Goal: Task Accomplishment & Management: Complete application form

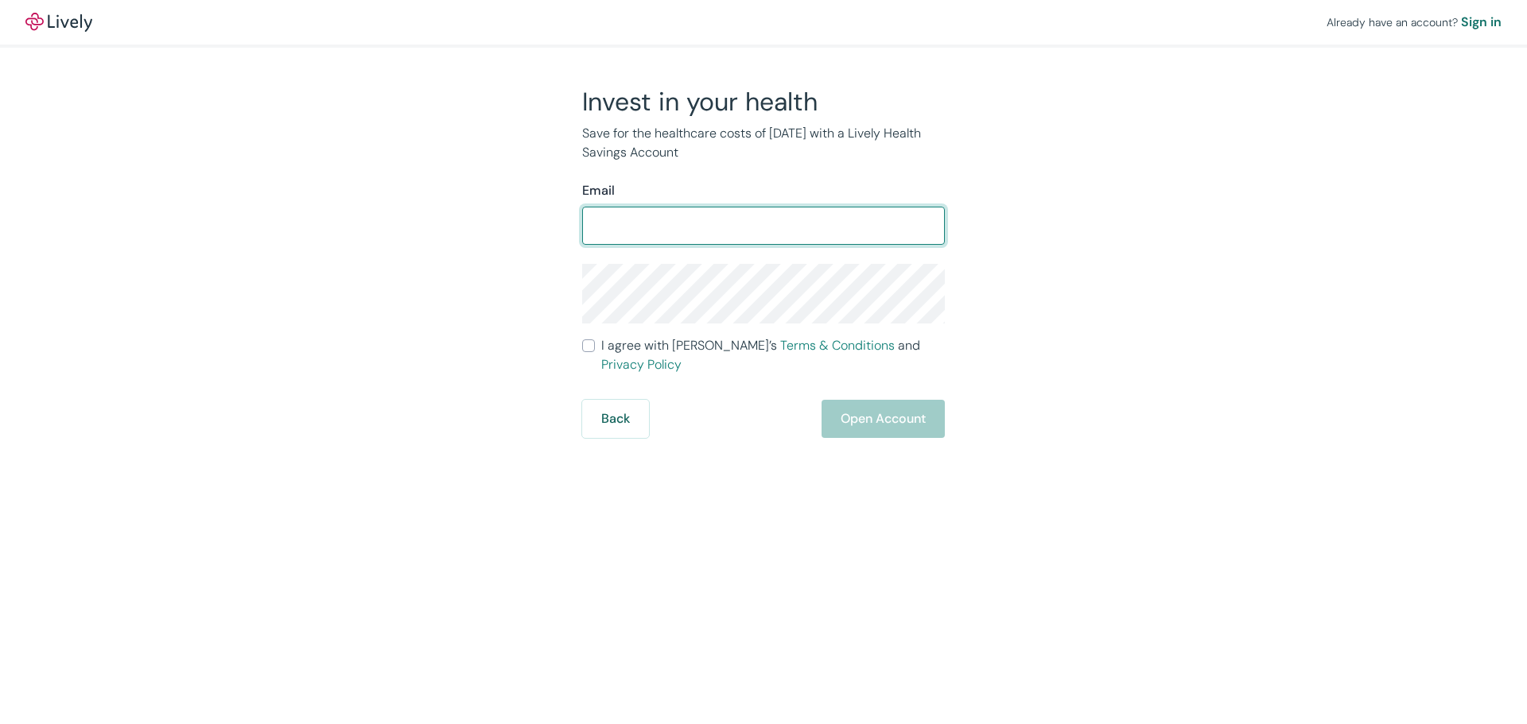
click at [634, 229] on input "Email" at bounding box center [763, 226] width 363 height 32
click at [1090, 239] on div "Invest in your health Save for the healthcare costs of [DATE] with a Lively Hea…" at bounding box center [753, 262] width 763 height 352
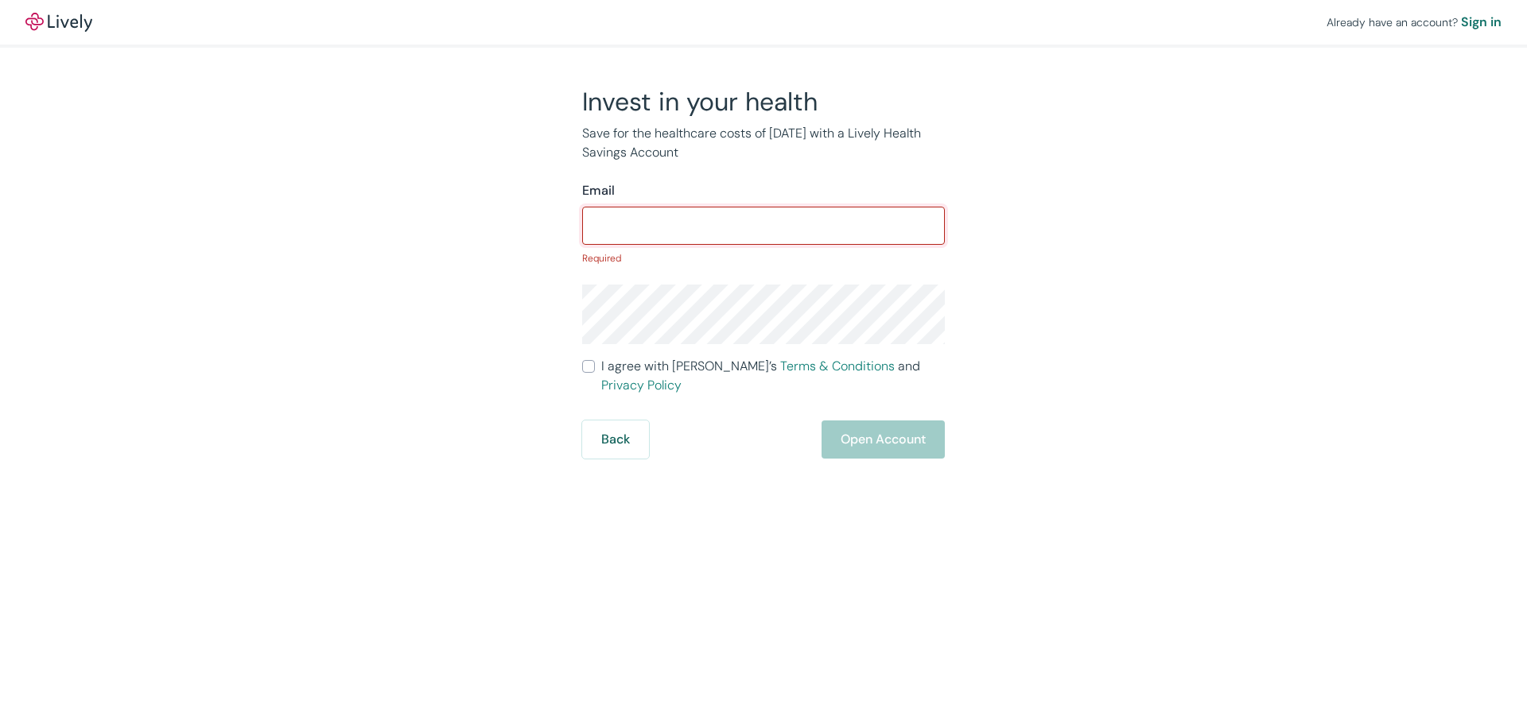
click at [738, 224] on input "Email" at bounding box center [763, 226] width 363 height 32
click at [1024, 267] on div "Invest in your health Save for the healthcare costs of [DATE] with a Lively Hea…" at bounding box center [753, 272] width 763 height 373
click at [725, 226] on input "Email" at bounding box center [763, 226] width 363 height 32
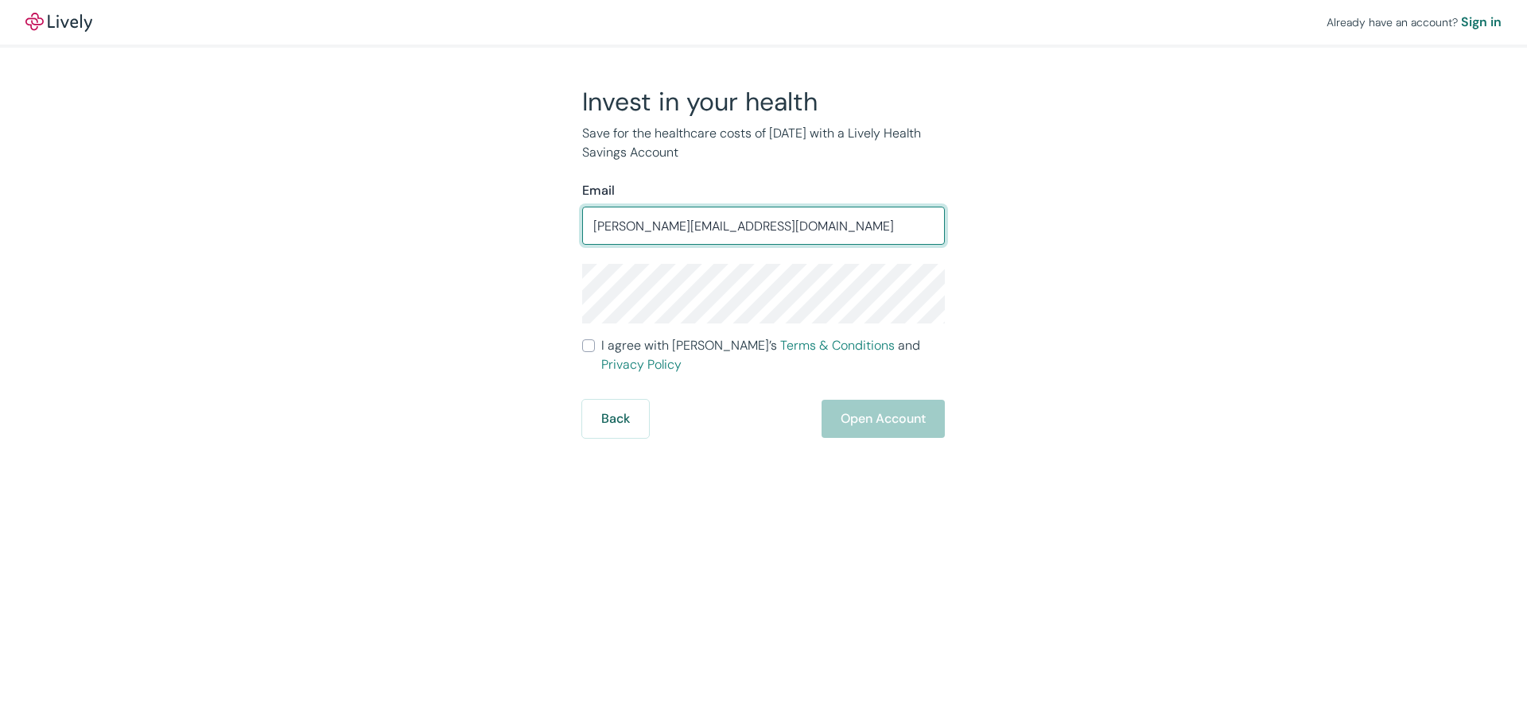
type input "[PERSON_NAME][EMAIL_ADDRESS][DOMAIN_NAME]"
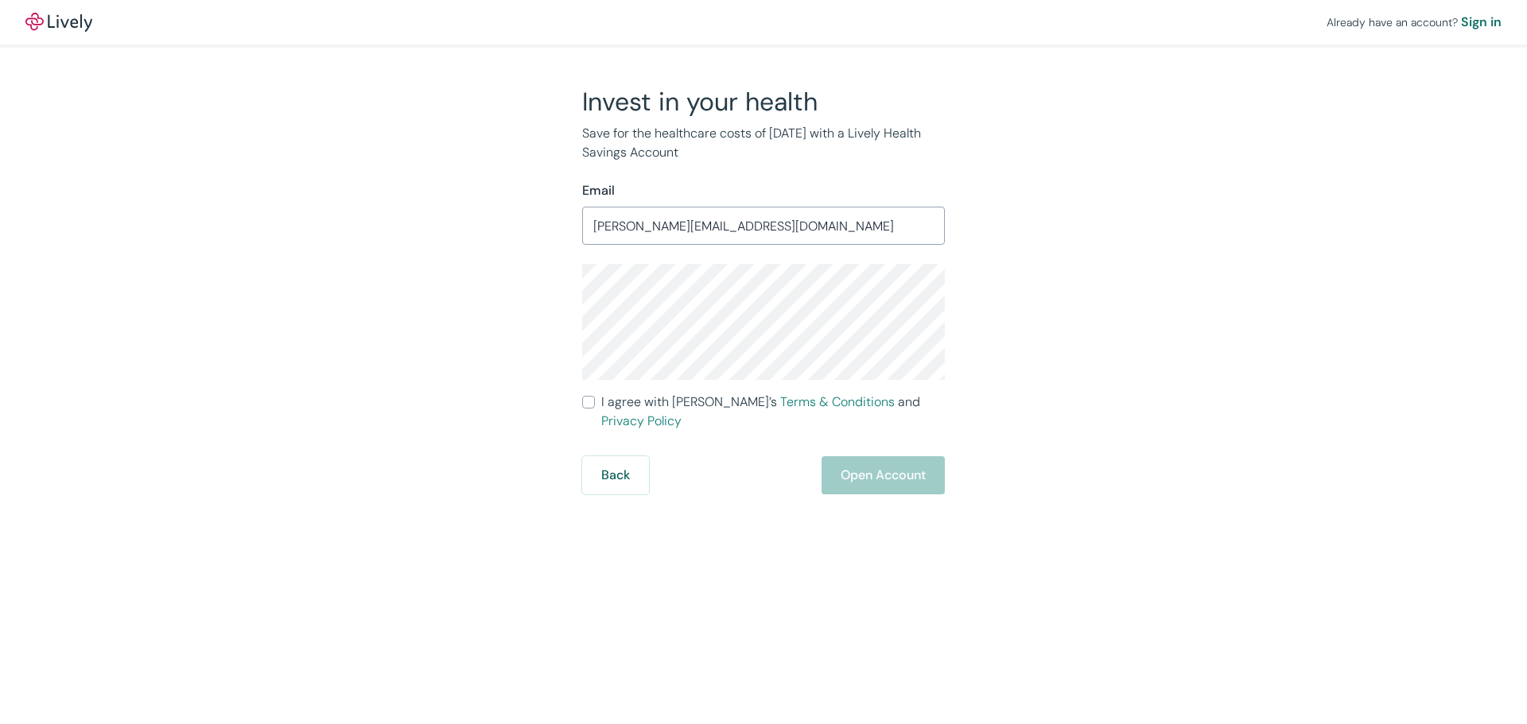
click at [577, 308] on div "Invest in your health Save for the healthcare costs of [DATE] with a Lively Hea…" at bounding box center [754, 290] width 382 height 409
click at [1120, 267] on div "Invest in your health Save for the healthcare costs of [DATE] with a Lively Hea…" at bounding box center [753, 290] width 763 height 409
click at [588, 405] on input "I agree with Lively’s Terms & Conditions and Privacy Policy" at bounding box center [588, 402] width 13 height 13
checkbox input "true"
click at [858, 456] on button "Open Account" at bounding box center [882, 475] width 123 height 38
